Goal: Task Accomplishment & Management: Use online tool/utility

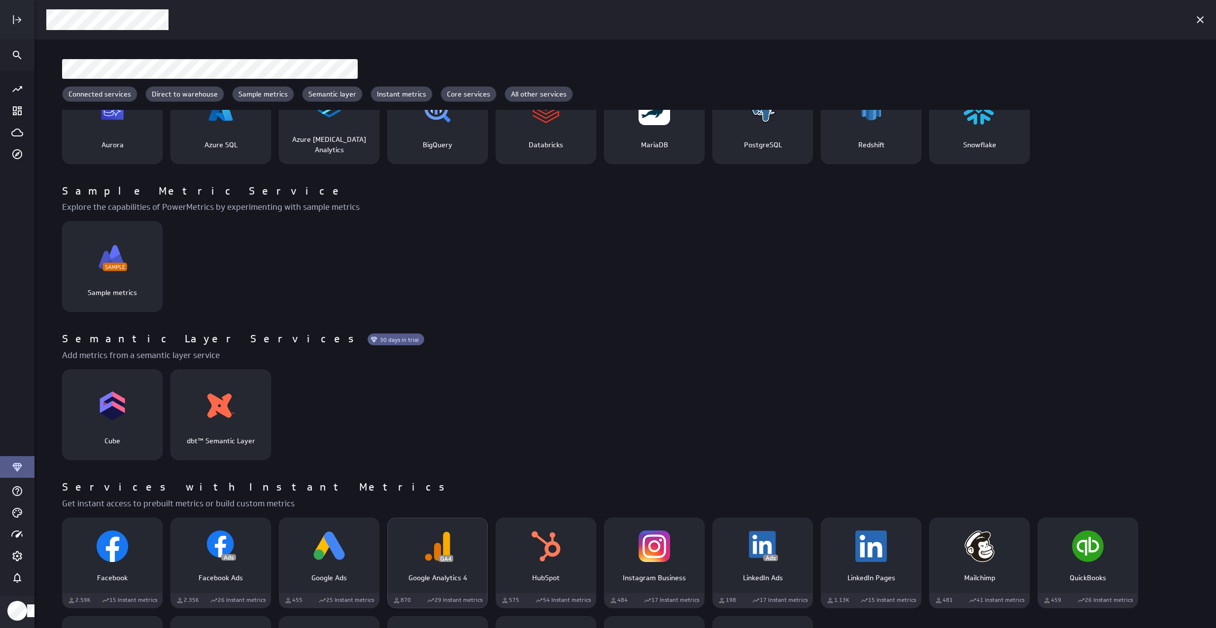
scroll to position [90, 0]
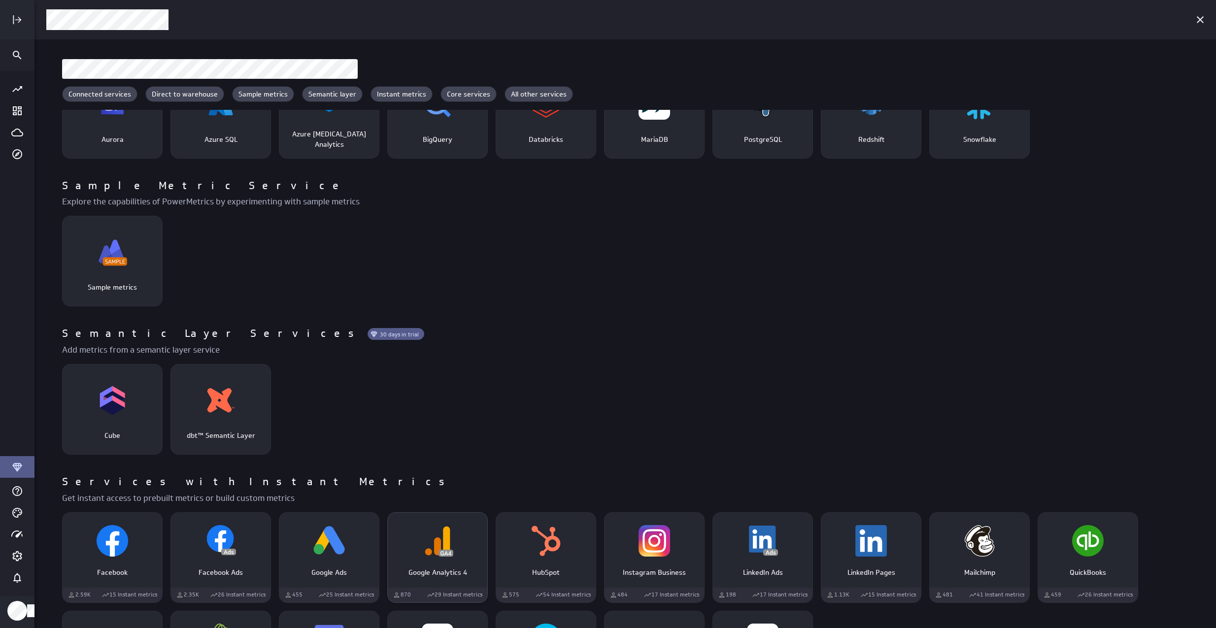
click at [423, 543] on img "Google Analytics 4" at bounding box center [438, 541] width 32 height 32
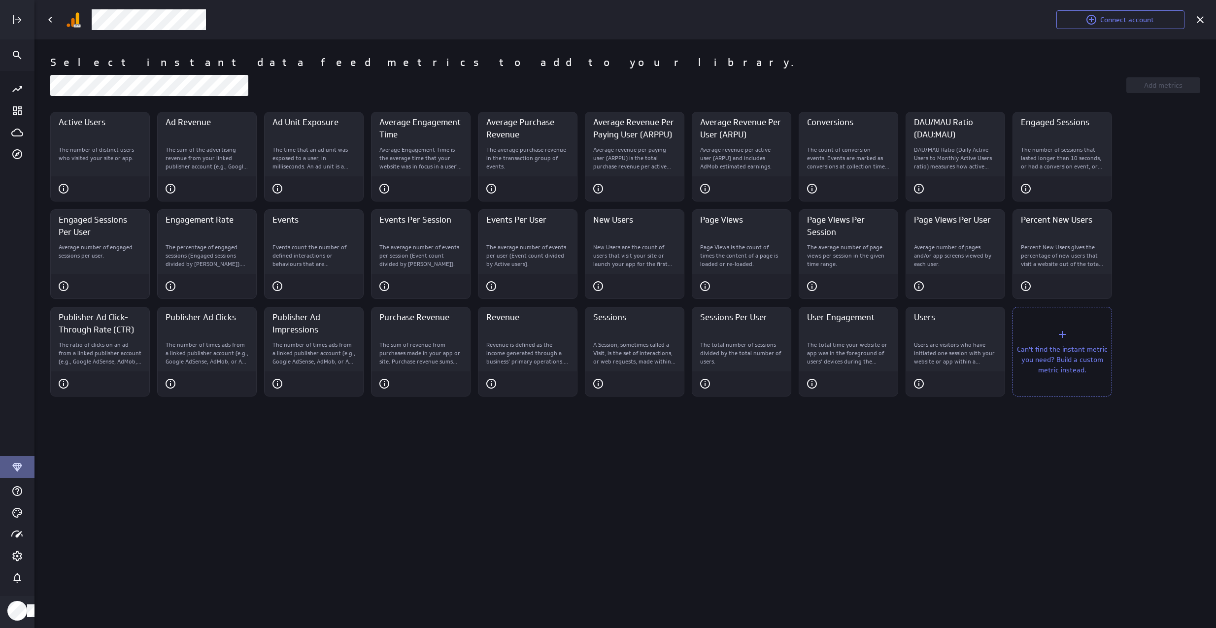
click at [1059, 334] on icon "Can't find the instant metric you need? Build a custom metric instead." at bounding box center [1063, 335] width 12 height 12
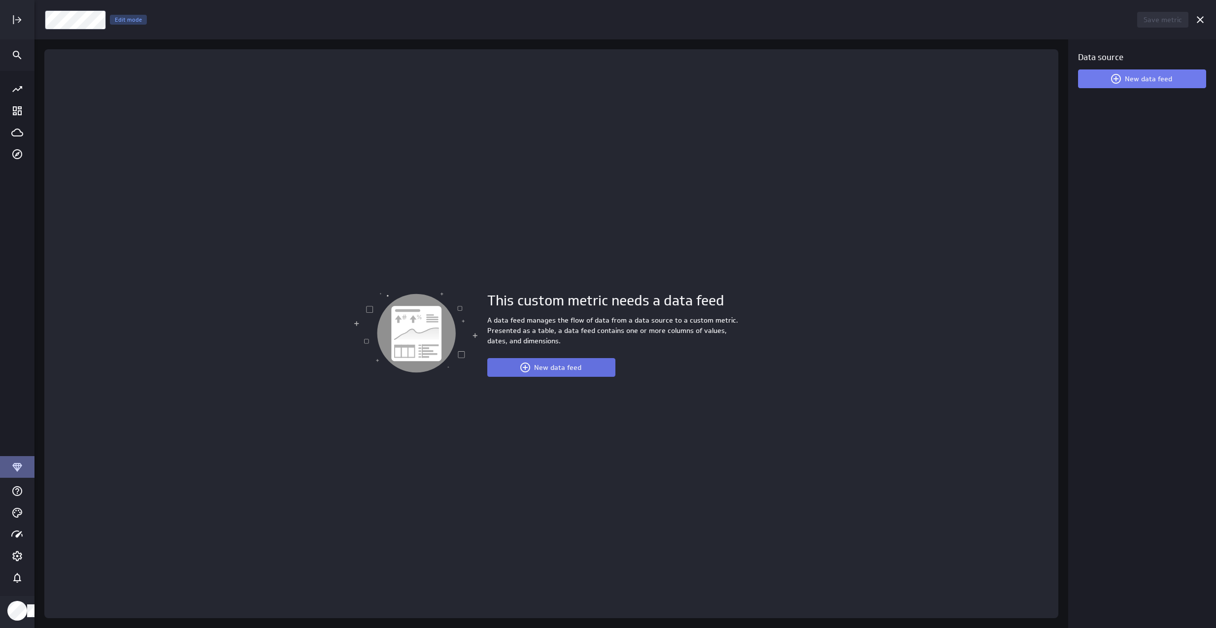
click at [553, 372] on button "New data feed" at bounding box center [551, 367] width 128 height 19
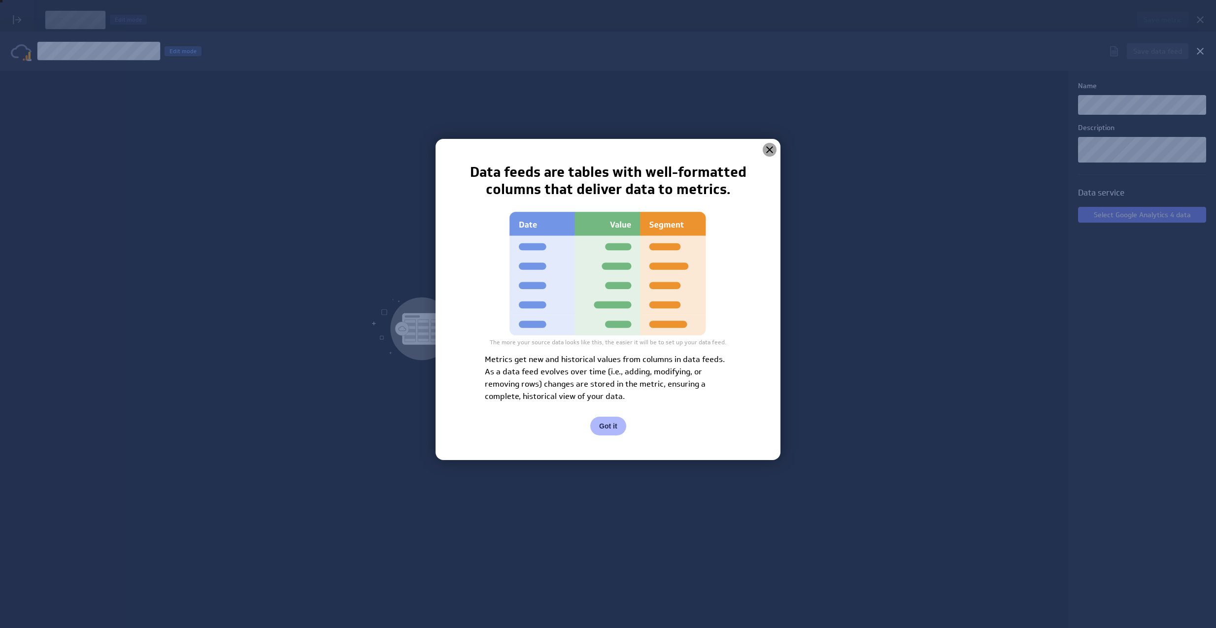
click at [769, 149] on icon at bounding box center [769, 149] width 7 height 7
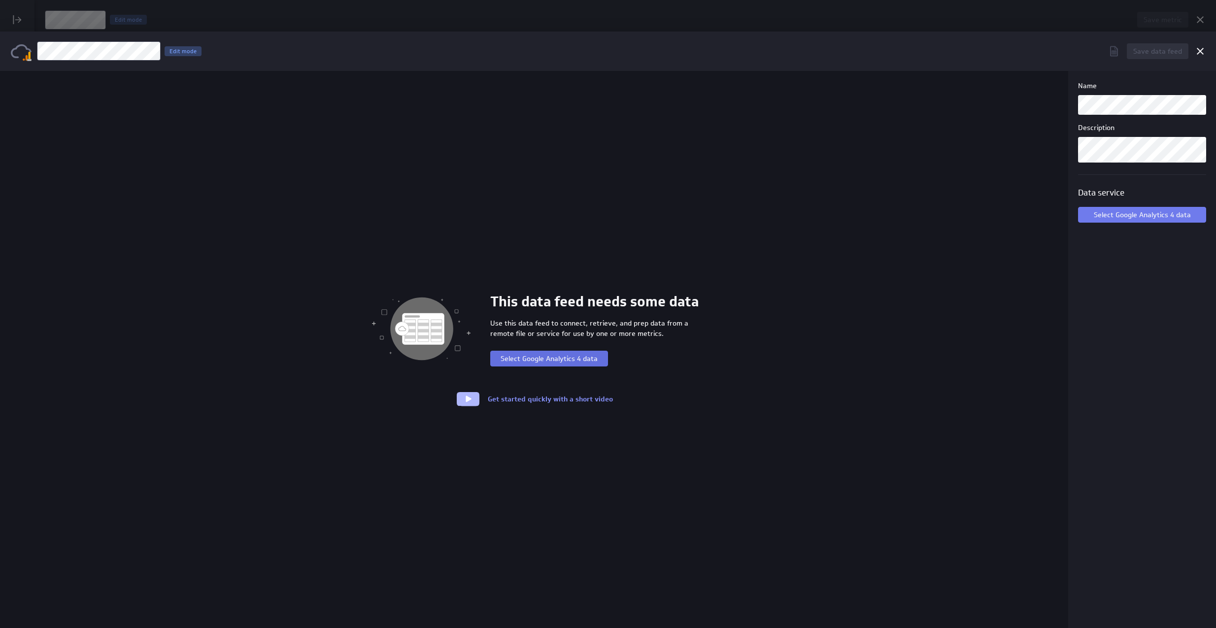
click at [559, 354] on button "Select Google Analytics 4 data" at bounding box center [549, 359] width 118 height 16
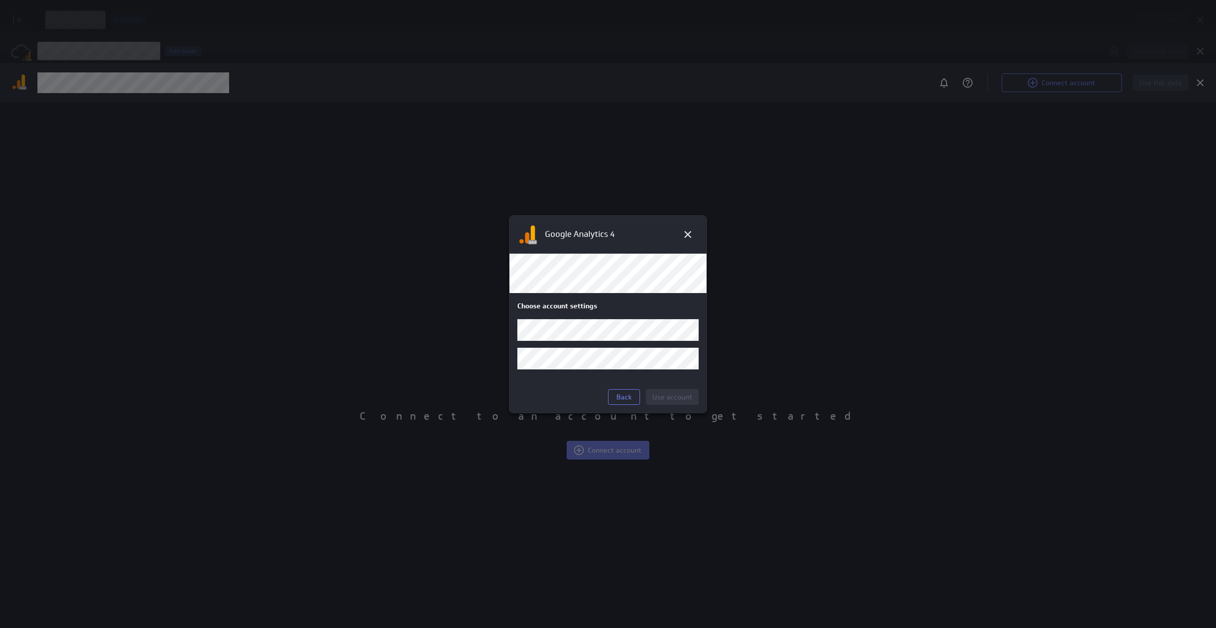
click at [640, 337] on body "Save metric Untitled Edit mode This custom metric needs a data feed A data feed…" at bounding box center [608, 314] width 1216 height 628
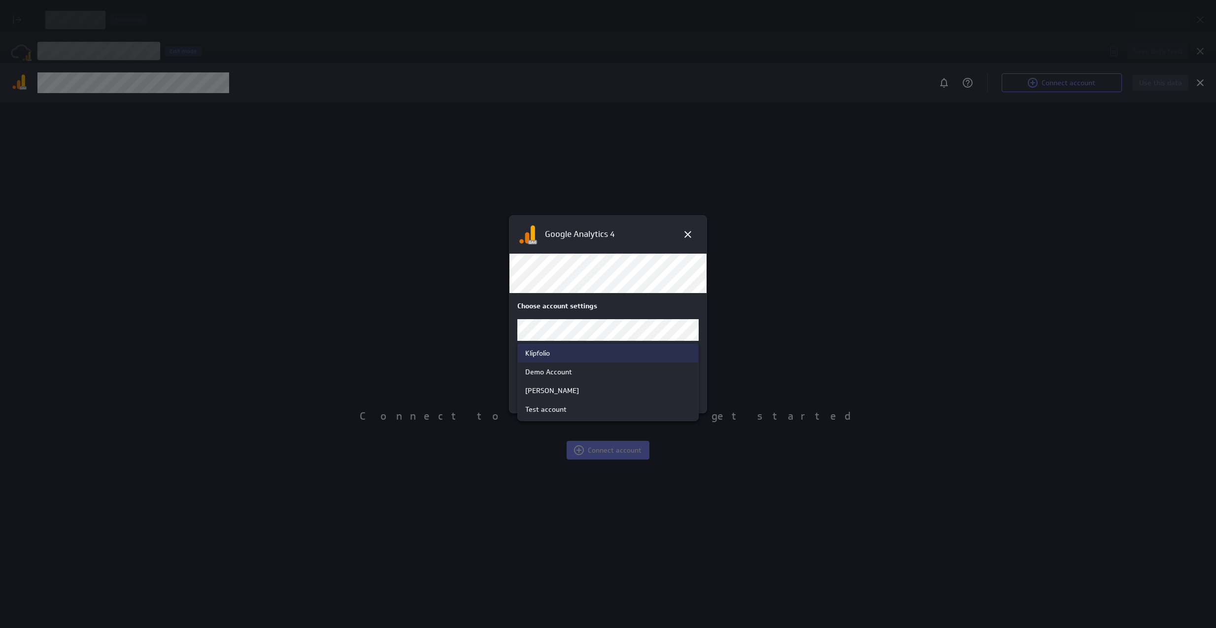
click at [600, 354] on div "Klipfolio" at bounding box center [608, 353] width 166 height 9
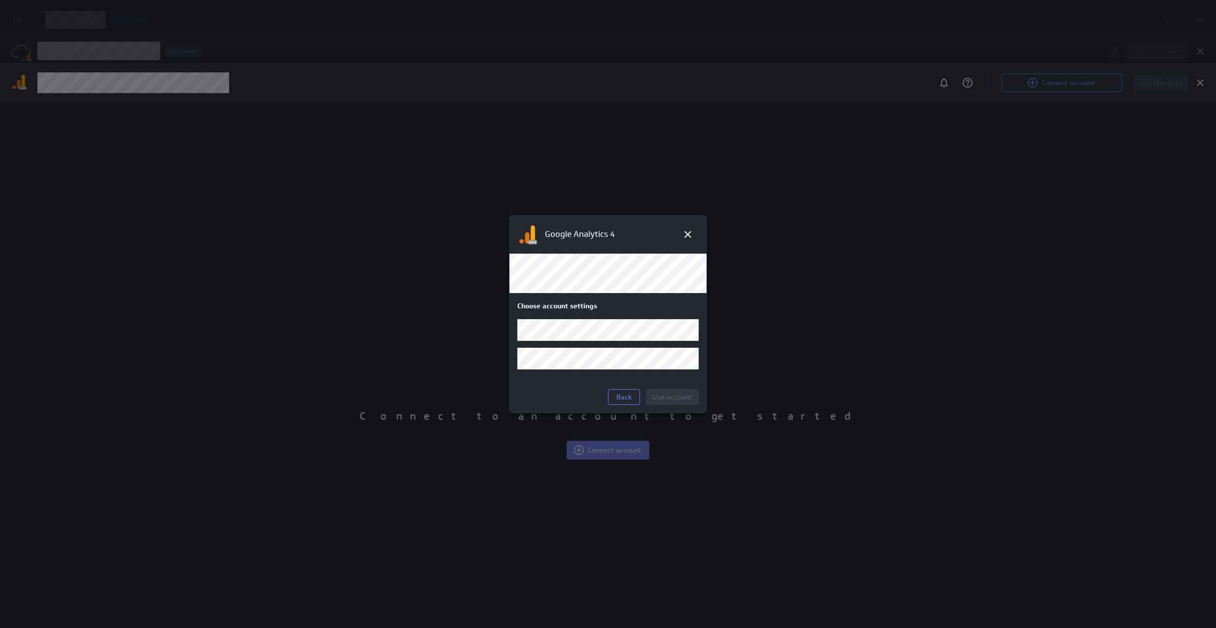
click at [592, 363] on body "Save metric Untitled Edit mode This custom metric needs a data feed A data feed…" at bounding box center [608, 314] width 1216 height 628
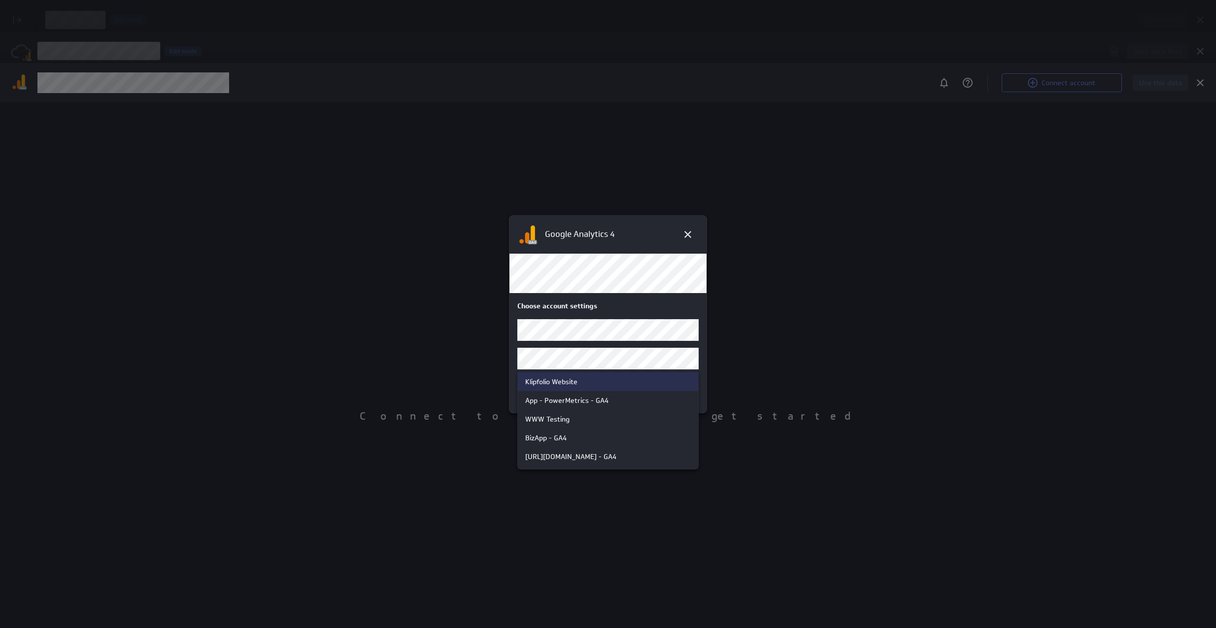
click at [574, 386] on div "Klipfolio Website" at bounding box center [608, 382] width 180 height 19
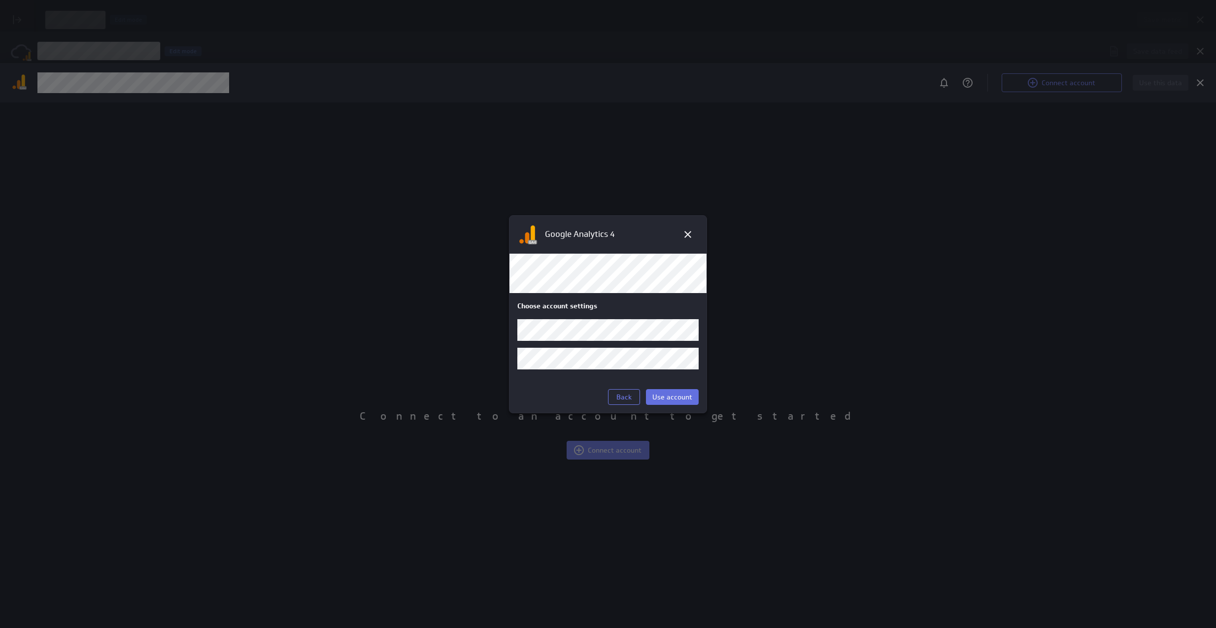
click at [683, 400] on span "Use account" at bounding box center [672, 397] width 40 height 9
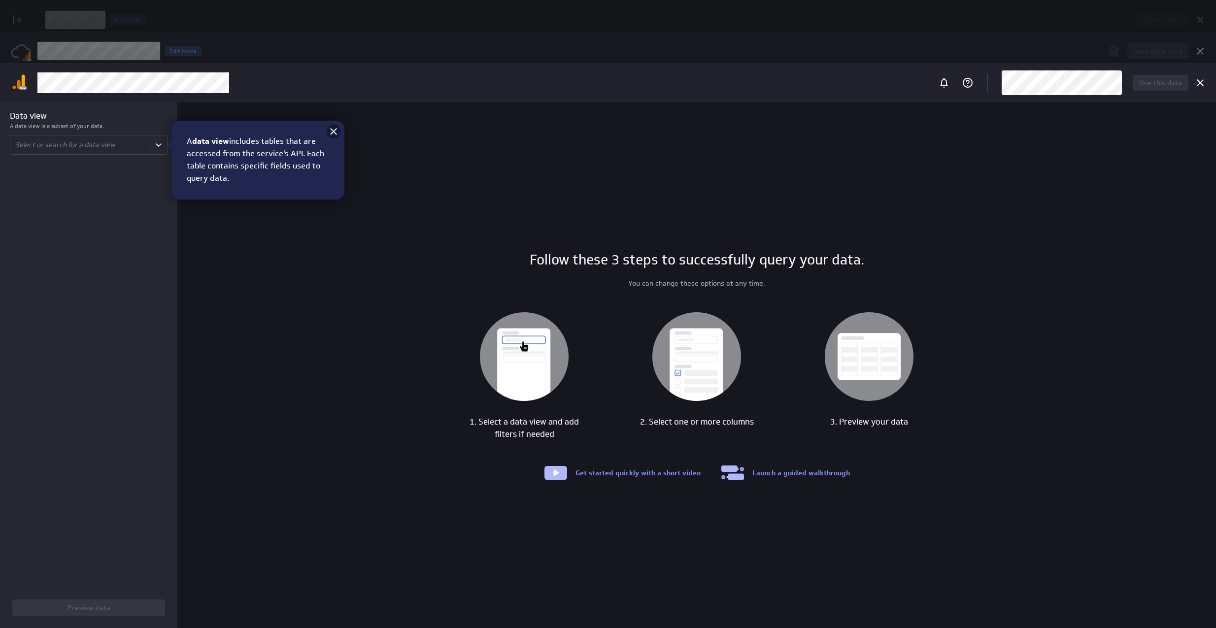
click at [329, 135] on icon at bounding box center [334, 132] width 12 height 12
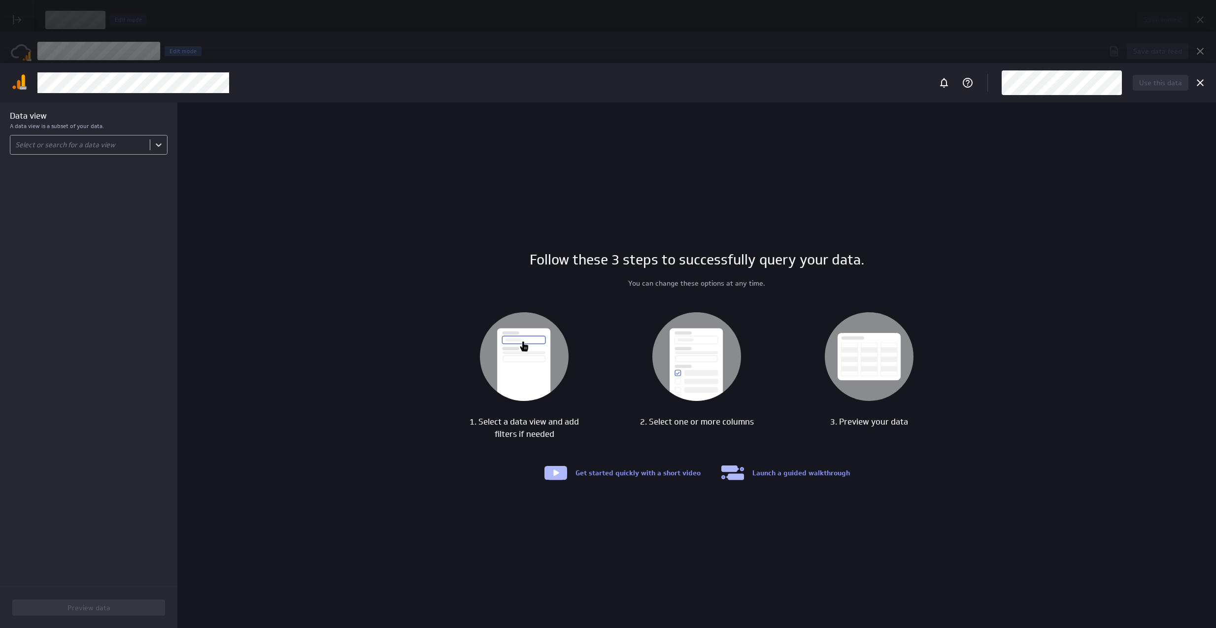
click at [142, 146] on body "Save metric Untitled Edit mode This custom metric needs a data feed A data feed…" at bounding box center [608, 314] width 1216 height 628
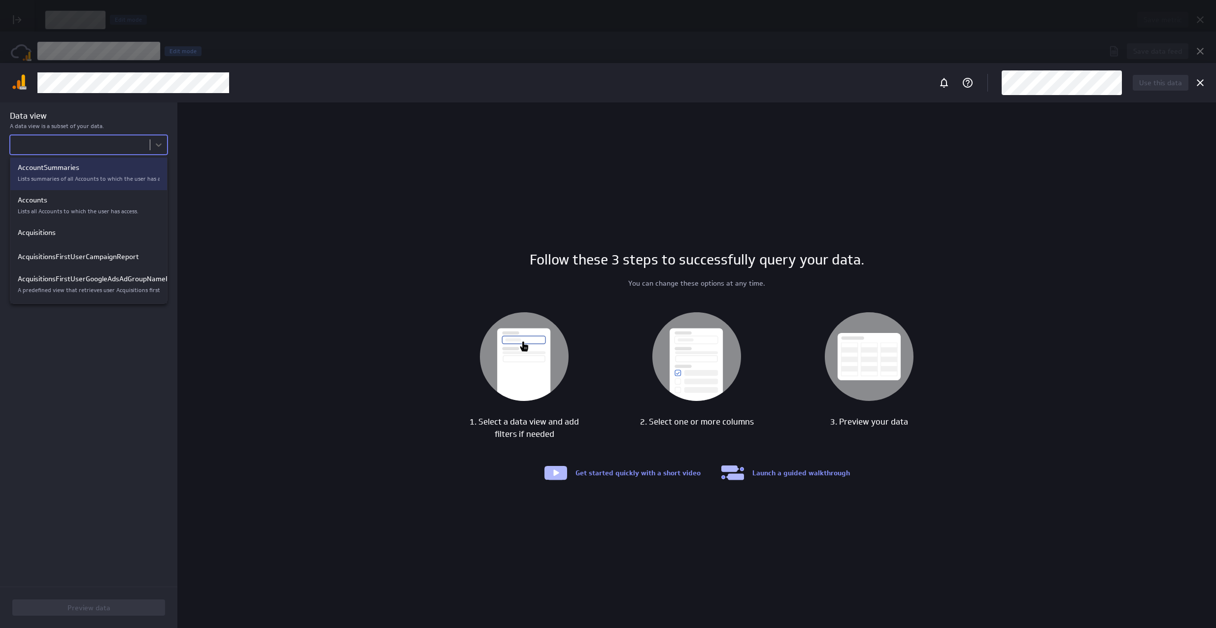
click at [117, 177] on p "Lists summaries of all Accounts to which the user has access." at bounding box center [89, 179] width 142 height 8
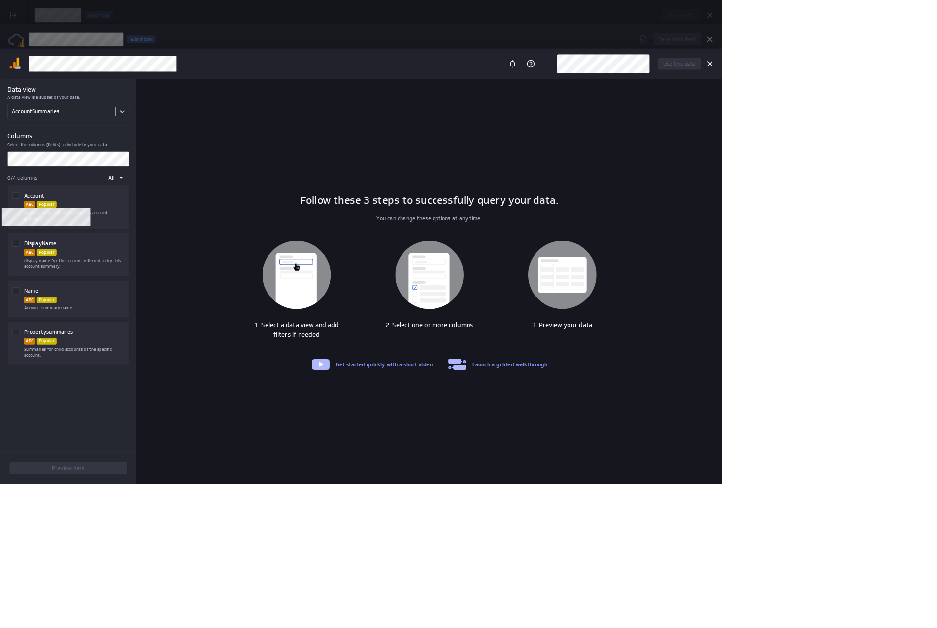
scroll to position [644, 918]
